Goal: Information Seeking & Learning: Learn about a topic

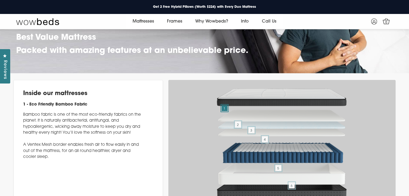
scroll to position [1472, 0]
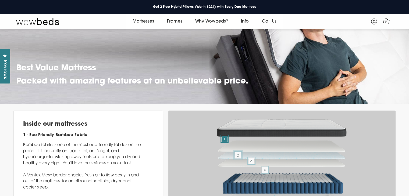
click at [239, 158] on span "2" at bounding box center [238, 156] width 6 height 6
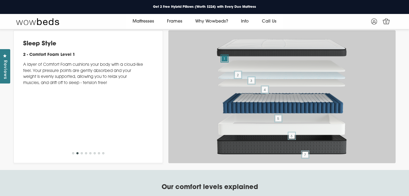
scroll to position [1553, 0]
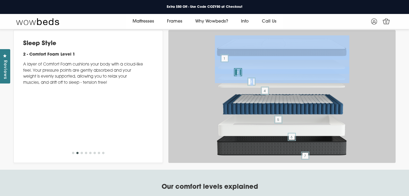
drag, startPoint x: 189, startPoint y: 72, endPoint x: 185, endPoint y: 80, distance: 9.3
click at [185, 80] on div "1 2 3 4 5 6 7 Hybrid Design" at bounding box center [281, 96] width 227 height 133
click at [183, 57] on div "1 2 3 4 5 6 7 Hybrid Design" at bounding box center [281, 96] width 227 height 133
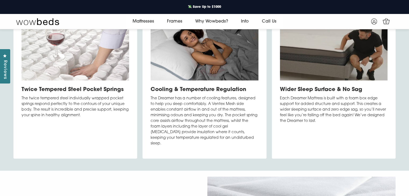
scroll to position [1147, 0]
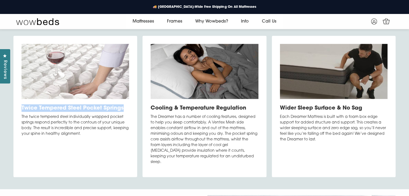
drag, startPoint x: 22, startPoint y: 121, endPoint x: 123, endPoint y: 116, distance: 101.3
click at [123, 112] on h3 "Twice Tempered Steel Pocket Springs" at bounding box center [76, 109] width 108 height 8
copy h3 "Twice Tempered Steel Pocket Springs"
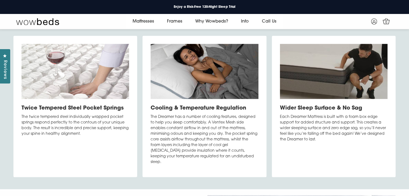
click at [23, 128] on p "The twice tempered steel individually wrapped pocket springs respond perfectly …" at bounding box center [76, 125] width 108 height 23
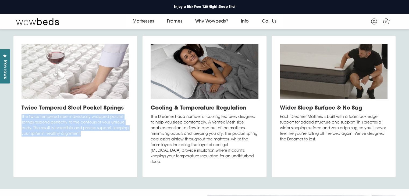
drag, startPoint x: 20, startPoint y: 127, endPoint x: 83, endPoint y: 148, distance: 66.3
click at [83, 148] on div "Twice Tempered Steel Pocket Springs The twice tempered steel individually wrapp…" at bounding box center [75, 106] width 124 height 141
copy p "The twice tempered steel individually wrapped pocket springs respond perfectly …"
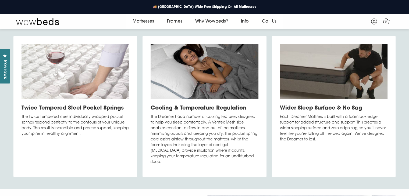
click at [136, 41] on div "Twice Tempered Steel Pocket Springs The twice tempered steel individually wrapp…" at bounding box center [204, 107] width 409 height 166
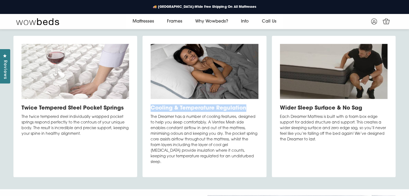
drag, startPoint x: 151, startPoint y: 119, endPoint x: 247, endPoint y: 117, distance: 96.8
click at [247, 112] on h3 "Cooling & Temperature Regulation" at bounding box center [205, 109] width 108 height 8
copy h3 "Cooling & Temperature Regulation"
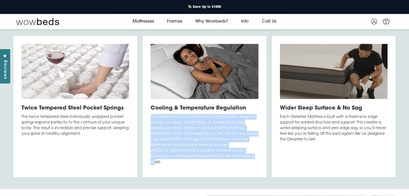
drag, startPoint x: 150, startPoint y: 128, endPoint x: 221, endPoint y: 166, distance: 80.3
click at [221, 166] on div "Cooling & Temperature Regulation The Dreamer has a number of cooling features, …" at bounding box center [205, 106] width 124 height 141
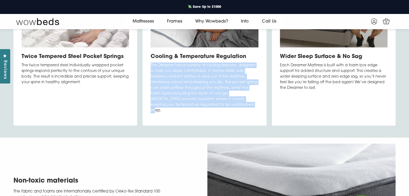
scroll to position [1228, 0]
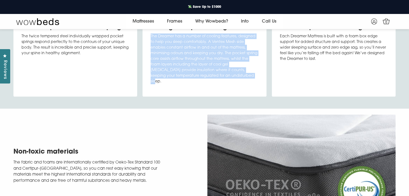
copy p "The Dreamer has a number of cooling features, designed to help you sleep comfor…"
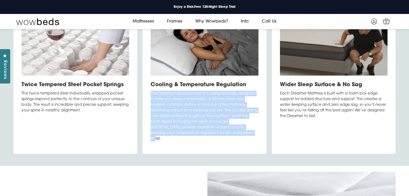
scroll to position [1147, 0]
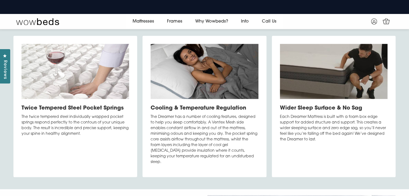
click at [245, 46] on div "Twice Tempered Steel Pocket Springs The twice tempered steel individually wrapp…" at bounding box center [204, 107] width 409 height 166
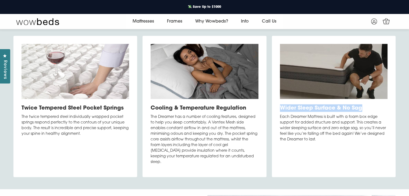
drag, startPoint x: 280, startPoint y: 119, endPoint x: 354, endPoint y: 120, distance: 74.2
click at [374, 112] on h3 "Wider Sleep Surface & No Sag" at bounding box center [334, 109] width 108 height 8
copy h3 "Wider Sleep Surface & No Sag"
drag, startPoint x: 279, startPoint y: 129, endPoint x: 316, endPoint y: 155, distance: 44.9
click at [316, 155] on div "Wider Sleep Surface & No Sag Each Dreamer Mattress is built with a foam box edg…" at bounding box center [334, 106] width 124 height 141
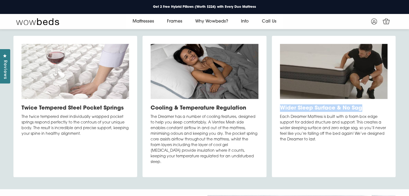
copy p "Each Dreamer Mattress is built with a foam box edge support for added structure…"
